Goal: Task Accomplishment & Management: Manage account settings

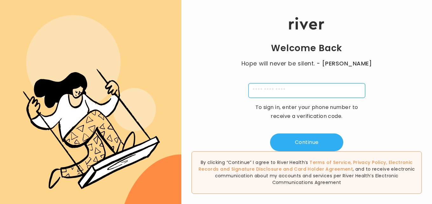
click at [269, 91] on input "tel" at bounding box center [306, 90] width 117 height 15
type input "**********"
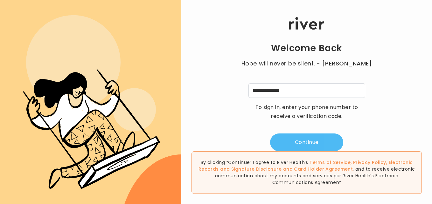
click at [304, 138] on button "Continue" at bounding box center [306, 143] width 73 height 18
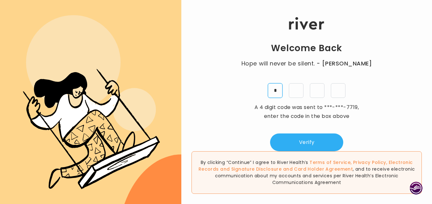
type input "*"
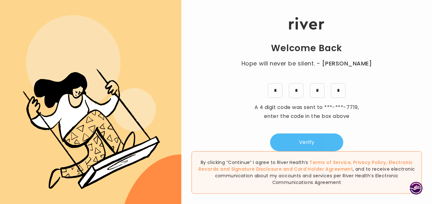
click at [306, 141] on button "Verify" at bounding box center [306, 143] width 73 height 18
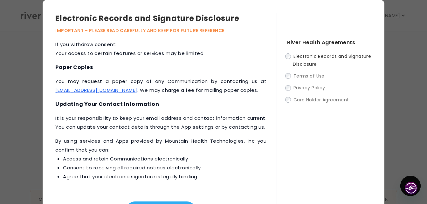
scroll to position [257, 0]
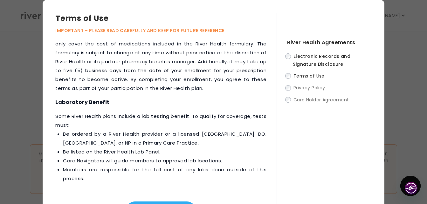
scroll to position [952, 0]
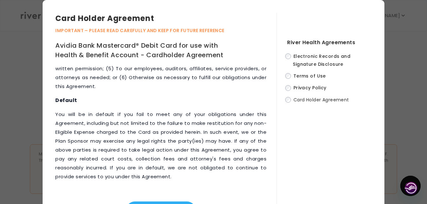
scroll to position [3663, 0]
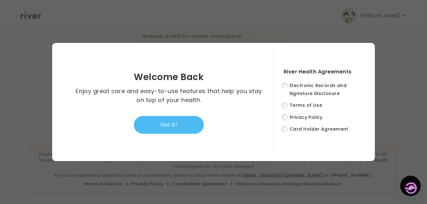
click at [162, 126] on button "Got it!" at bounding box center [169, 125] width 70 height 18
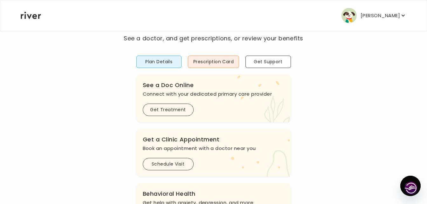
scroll to position [36, 0]
click at [201, 63] on button "Prescription Card" at bounding box center [213, 61] width 51 height 12
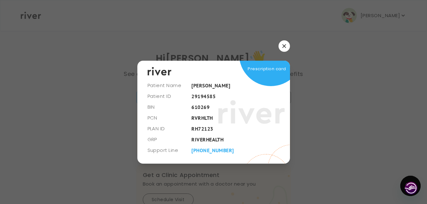
scroll to position [0, 0]
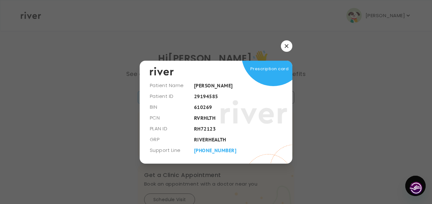
click at [288, 45] on button "button" at bounding box center [286, 45] width 11 height 11
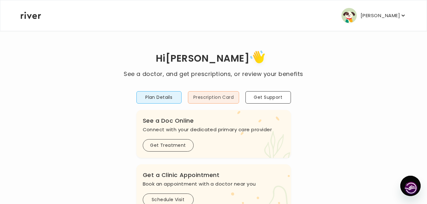
click at [194, 97] on button "Prescription Card" at bounding box center [213, 97] width 51 height 12
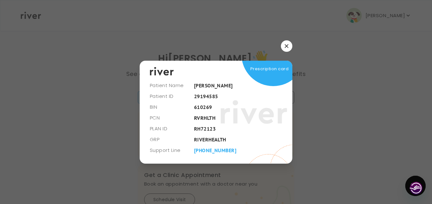
click at [284, 43] on button "button" at bounding box center [286, 45] width 11 height 11
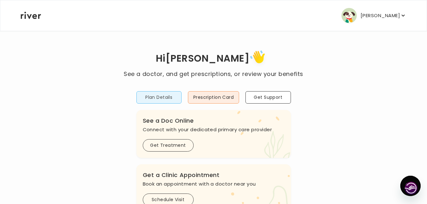
click at [170, 93] on button "Plan Details" at bounding box center [158, 97] width 45 height 12
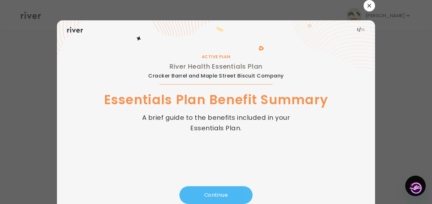
click at [217, 196] on button "Continue" at bounding box center [215, 195] width 73 height 18
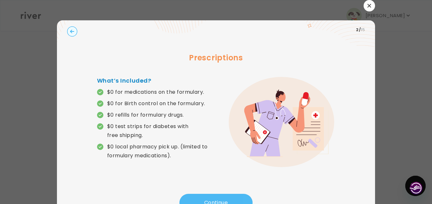
click at [214, 202] on button "Continue" at bounding box center [215, 203] width 73 height 18
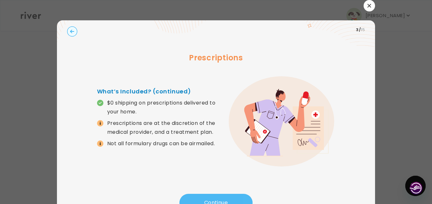
click at [214, 202] on button "Continue" at bounding box center [215, 203] width 73 height 18
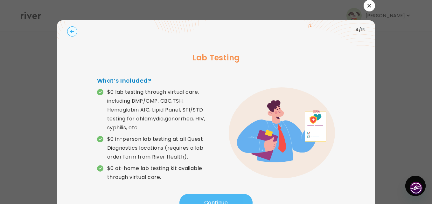
click at [214, 202] on button "Continue" at bounding box center [215, 203] width 73 height 18
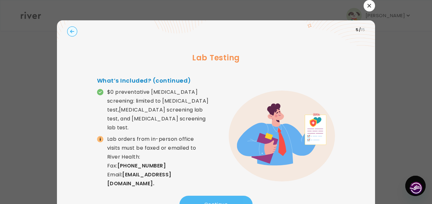
click at [214, 202] on button "Continue" at bounding box center [215, 205] width 73 height 18
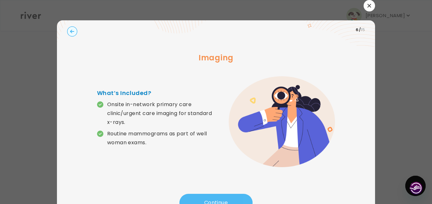
click at [214, 202] on button "Continue" at bounding box center [215, 203] width 73 height 18
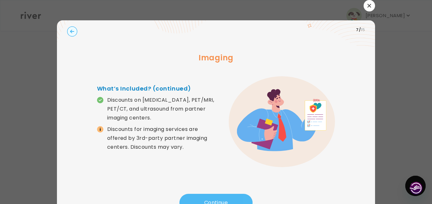
click at [214, 202] on button "Continue" at bounding box center [215, 203] width 73 height 18
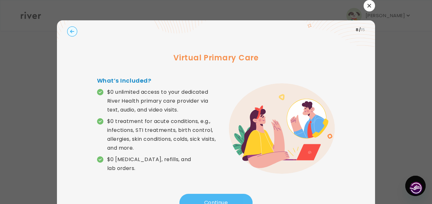
click at [214, 202] on button "Continue" at bounding box center [215, 203] width 73 height 18
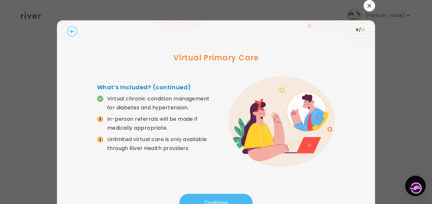
click at [214, 202] on button "Continue" at bounding box center [215, 203] width 73 height 18
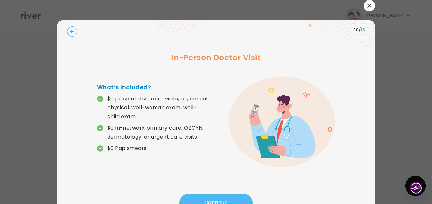
click at [214, 202] on button "Continue" at bounding box center [215, 203] width 73 height 18
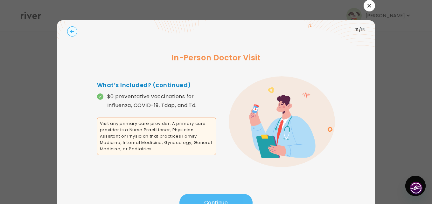
click at [214, 202] on button "Continue" at bounding box center [215, 203] width 73 height 18
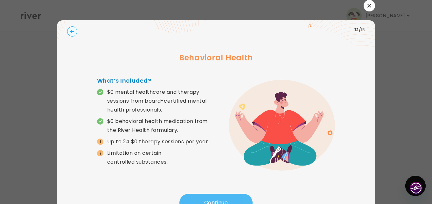
click at [214, 202] on button "Continue" at bounding box center [215, 203] width 73 height 18
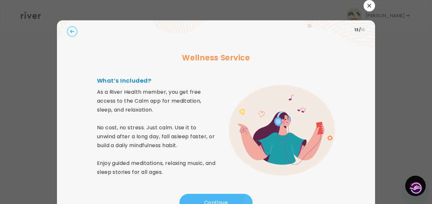
click at [214, 202] on button "Continue" at bounding box center [215, 203] width 73 height 18
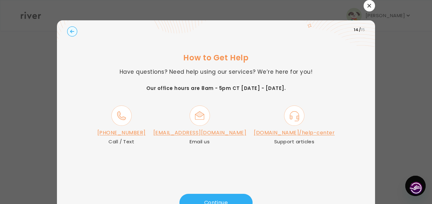
click at [72, 33] on circle "button" at bounding box center [72, 32] width 10 height 10
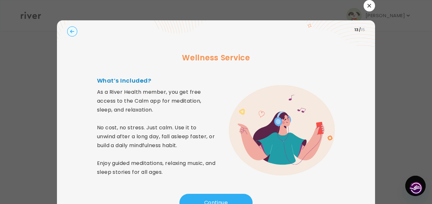
click at [367, 7] on icon "button" at bounding box center [369, 6] width 4 height 4
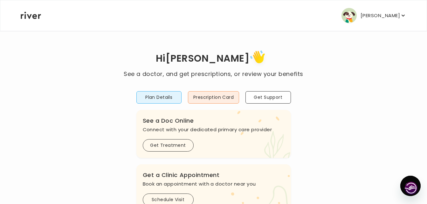
click at [377, 11] on p "[PERSON_NAME]" at bounding box center [380, 15] width 39 height 9
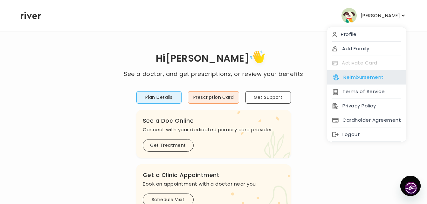
click at [349, 77] on button "Reimbursement" at bounding box center [357, 77] width 51 height 9
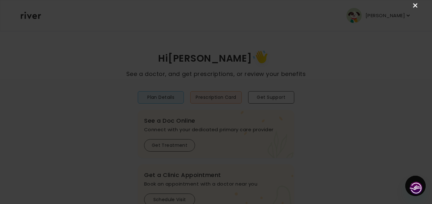
click at [416, 6] on link "×" at bounding box center [415, 6] width 8 height 8
